Goal: Find specific page/section: Find specific page/section

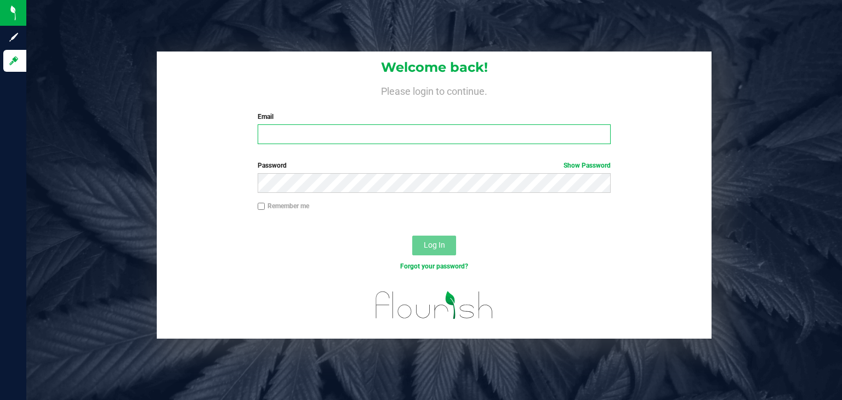
click at [305, 140] on input "Email" at bounding box center [434, 134] width 353 height 20
type input "miraya@bakedbros.com"
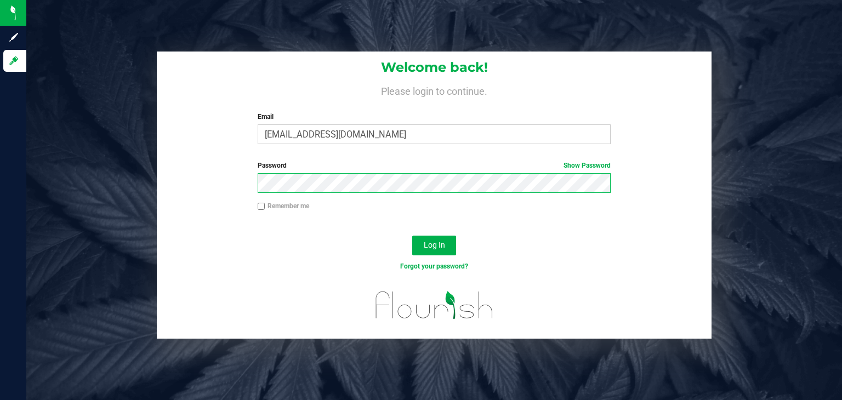
click at [412, 236] on button "Log In" at bounding box center [434, 246] width 44 height 20
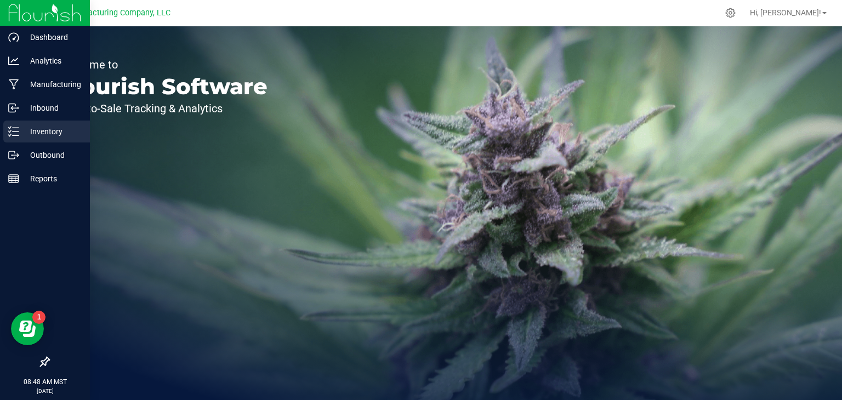
click at [10, 133] on icon at bounding box center [13, 131] width 11 height 11
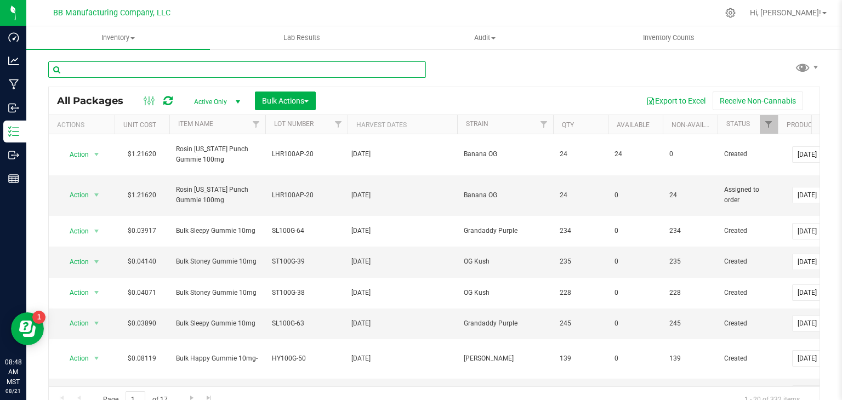
click at [226, 68] on input "text" at bounding box center [237, 69] width 378 height 16
